Goal: Information Seeking & Learning: Learn about a topic

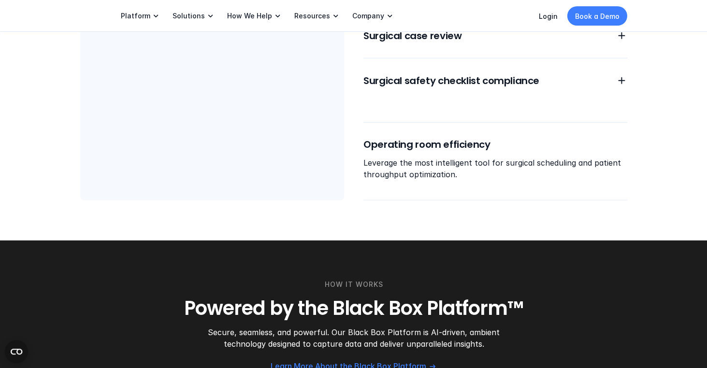
scroll to position [802, 0]
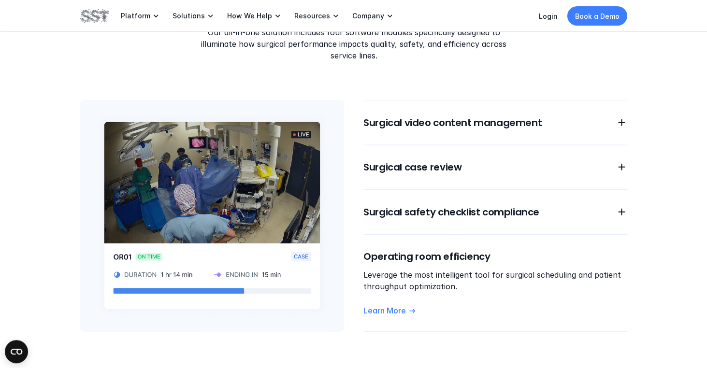
click at [160, 280] on img at bounding box center [212, 216] width 264 height 232
click at [160, 277] on img at bounding box center [212, 216] width 264 height 232
click at [159, 282] on img at bounding box center [212, 216] width 264 height 232
click at [529, 116] on h6 "Surgical video content management" at bounding box center [483, 123] width 241 height 14
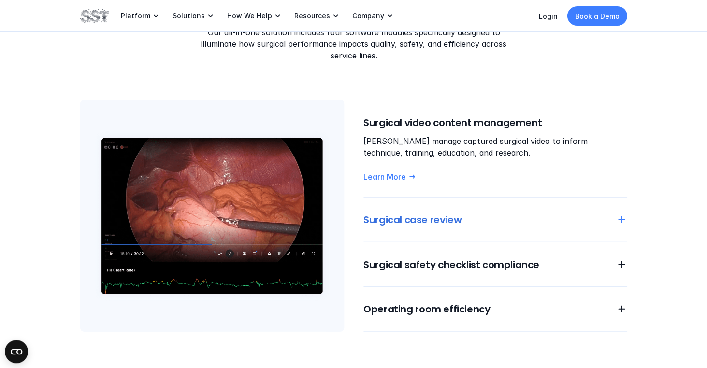
click at [486, 213] on h6 "Surgical case review" at bounding box center [483, 220] width 241 height 14
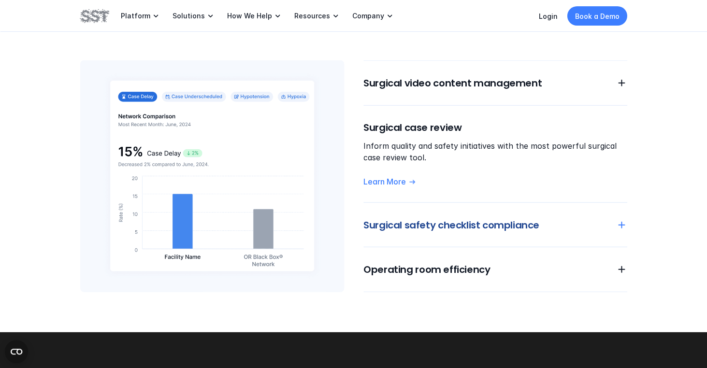
scroll to position [842, 0]
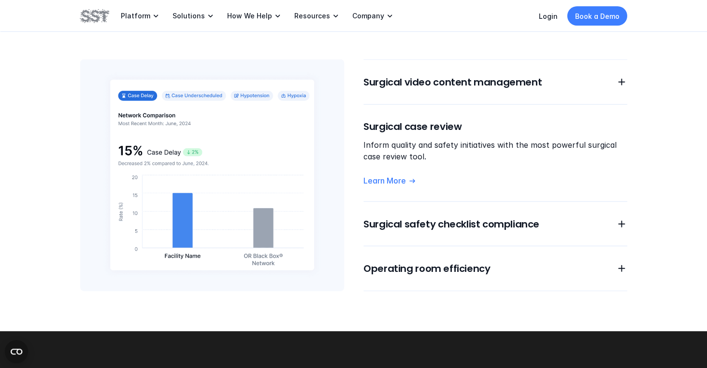
click at [257, 86] on img at bounding box center [212, 175] width 264 height 232
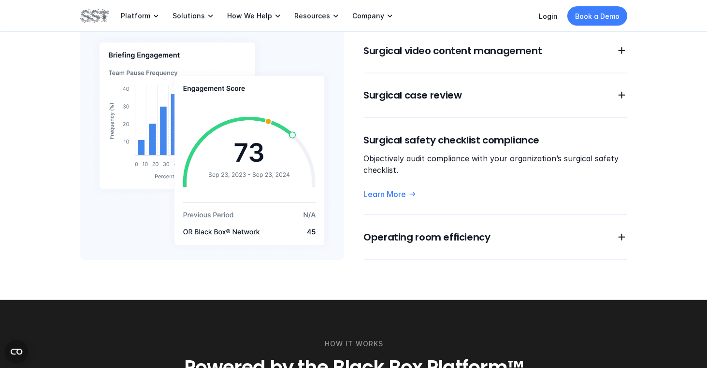
scroll to position [876, 0]
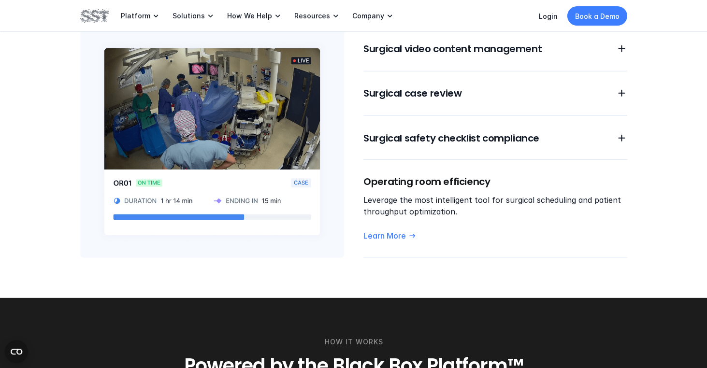
click at [432, 231] on link "Learn More" at bounding box center [495, 236] width 264 height 10
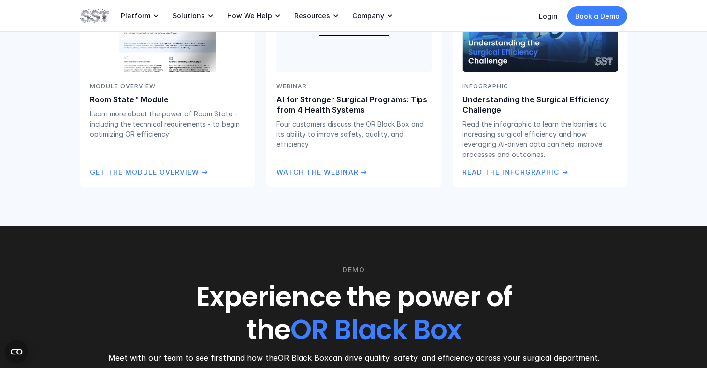
scroll to position [2995, 0]
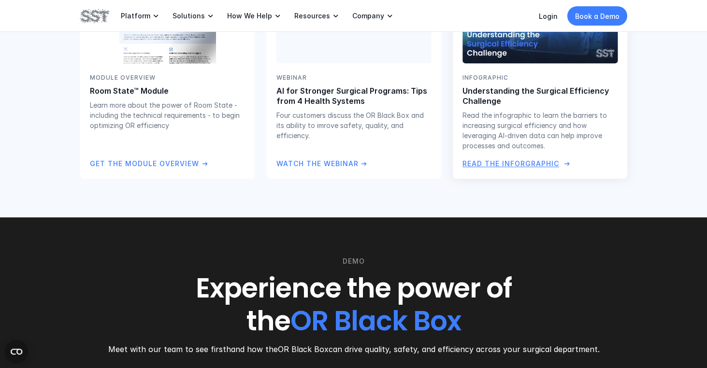
click at [491, 158] on p "Read the Inforgraphic" at bounding box center [510, 163] width 97 height 11
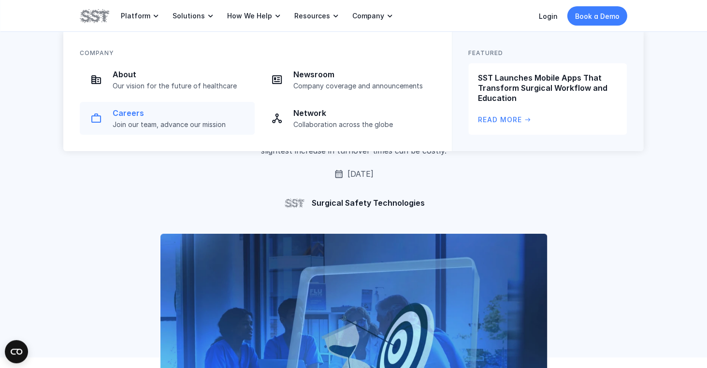
click at [127, 113] on p "Careers" at bounding box center [181, 113] width 136 height 10
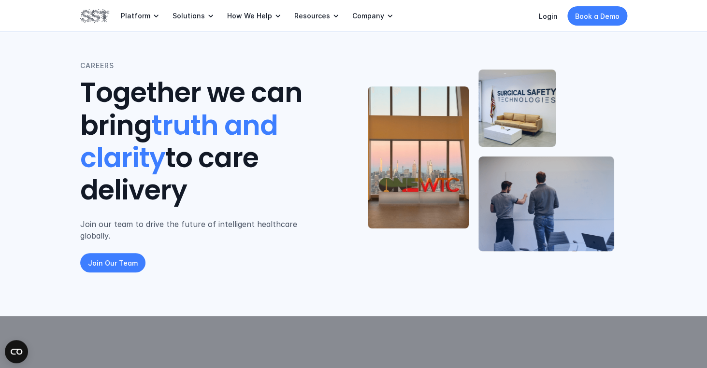
scroll to position [14, 0]
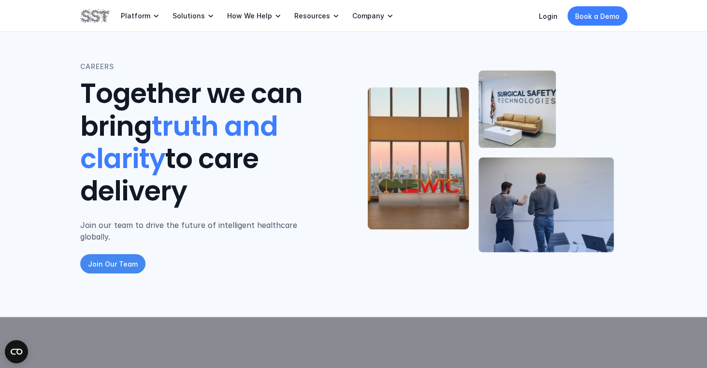
click at [120, 259] on p "Join Our Team" at bounding box center [113, 264] width 50 height 10
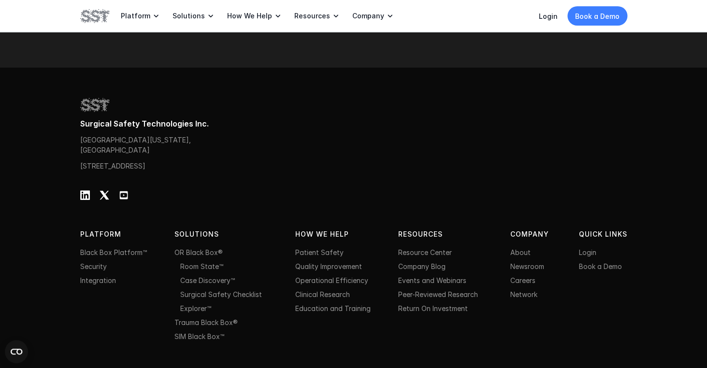
scroll to position [1491, 0]
click at [422, 277] on link "Events and Webinars" at bounding box center [432, 281] width 68 height 8
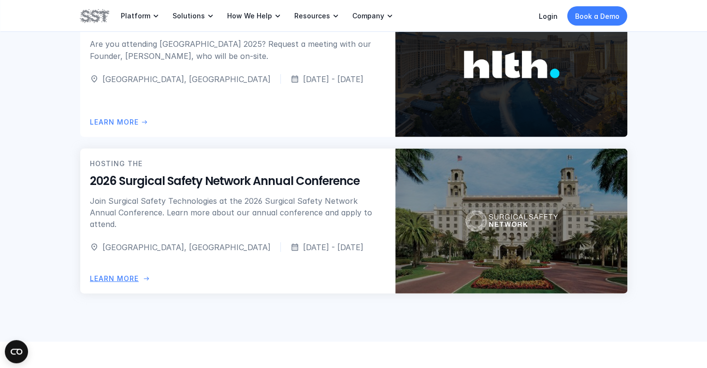
scroll to position [654, 0]
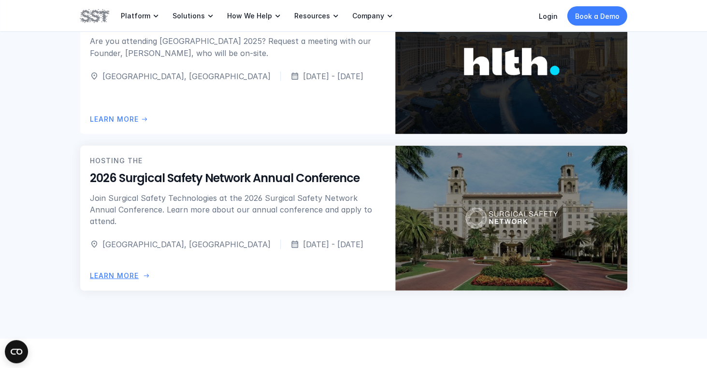
click at [245, 187] on div "HOSTING THE 2026 Surgical Safety Network Annual Conference Join Surgical Safety…" at bounding box center [238, 191] width 296 height 72
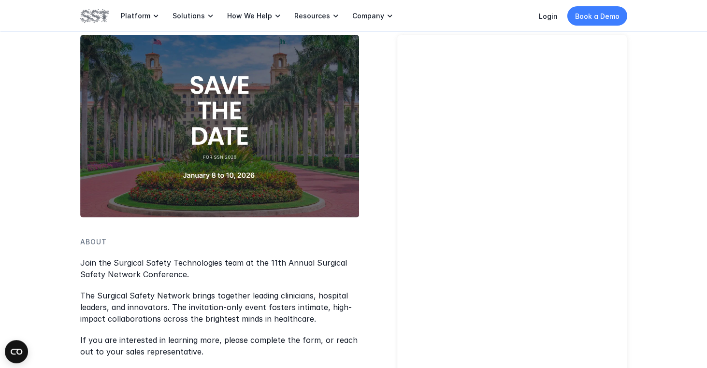
scroll to position [194, 0]
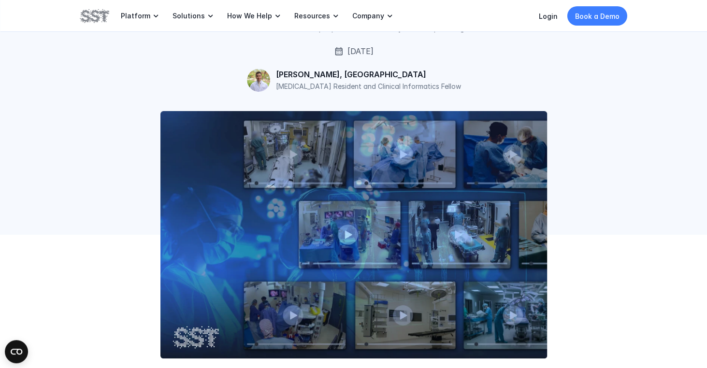
scroll to position [123, 0]
click at [345, 233] on img at bounding box center [353, 234] width 387 height 247
click at [348, 236] on img at bounding box center [353, 234] width 387 height 247
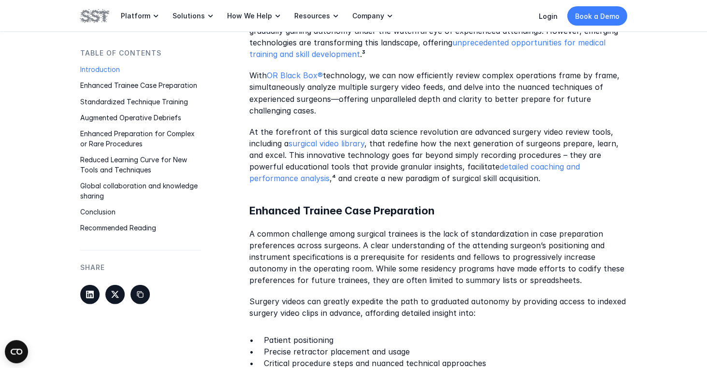
scroll to position [613, 0]
click at [522, 168] on link "detailed coaching and performance analysis" at bounding box center [415, 171] width 333 height 21
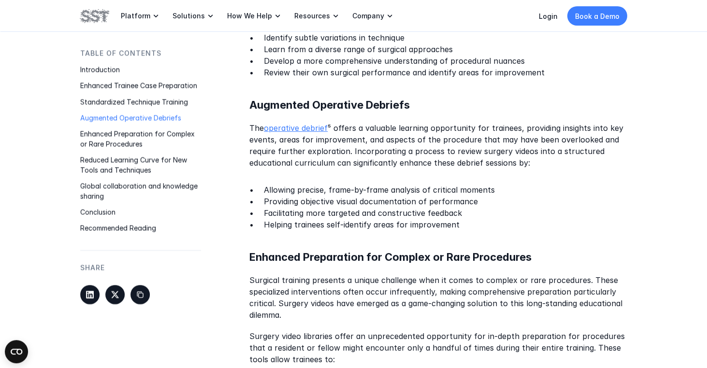
scroll to position [1156, 0]
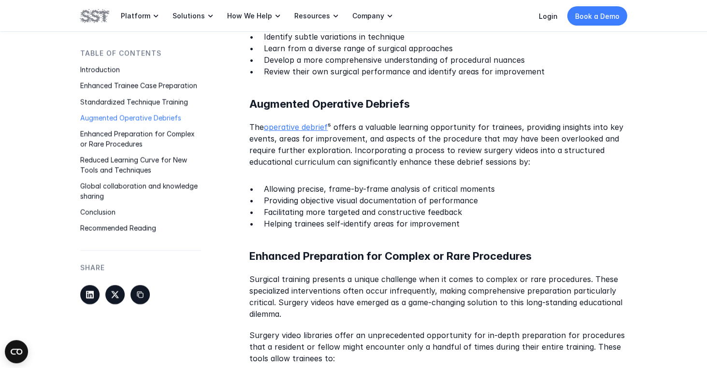
click at [295, 123] on link "operative debrief" at bounding box center [296, 128] width 64 height 10
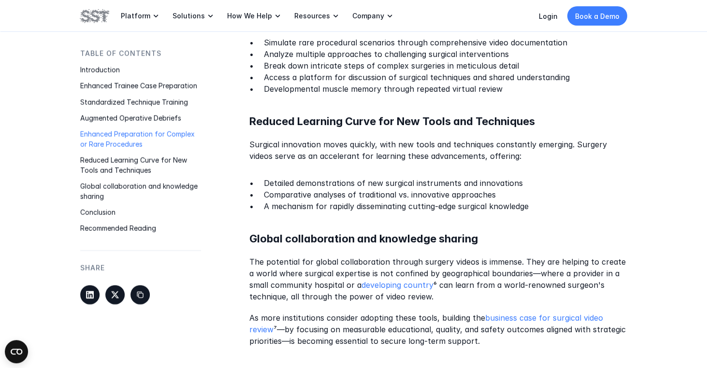
scroll to position [1513, 0]
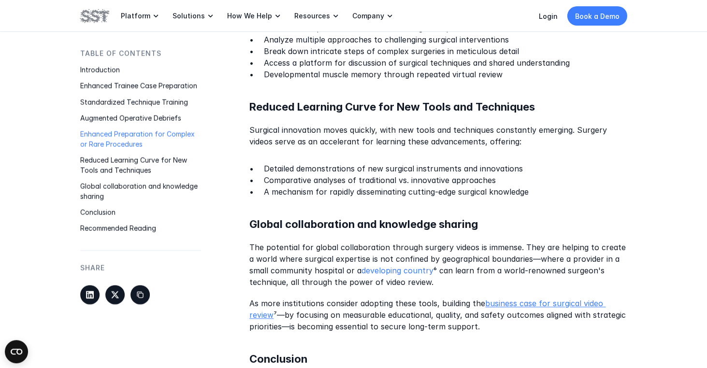
click at [520, 299] on link "business case for surgical video review" at bounding box center [427, 309] width 356 height 21
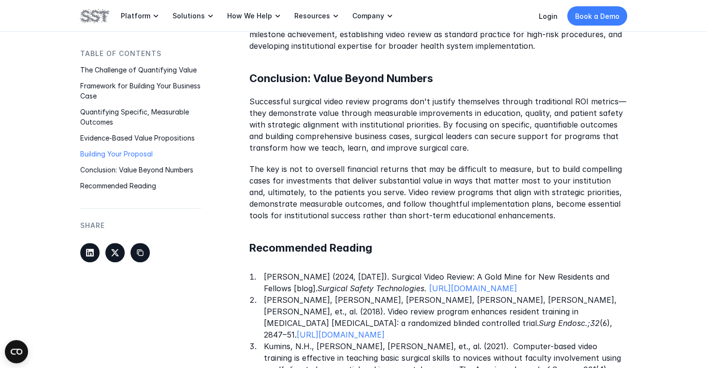
scroll to position [1495, 0]
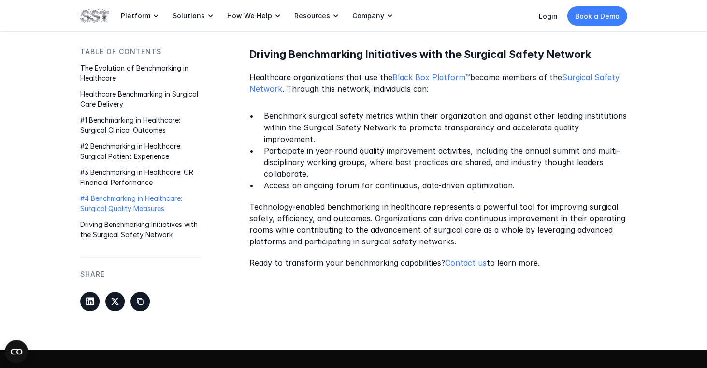
scroll to position [1560, 0]
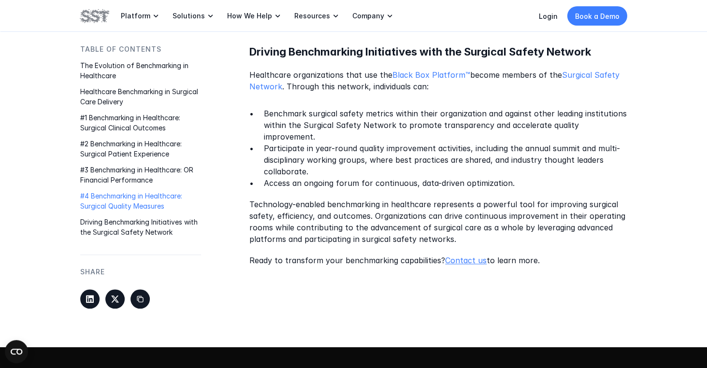
click at [475, 256] on link "Contact us" at bounding box center [466, 261] width 42 height 10
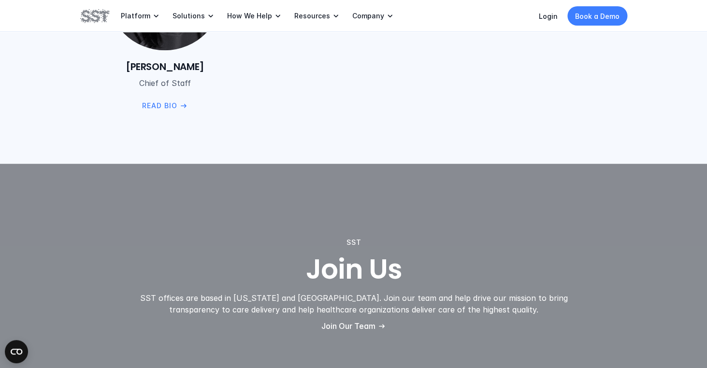
scroll to position [1705, 0]
